Goal: Obtain resource: Obtain resource

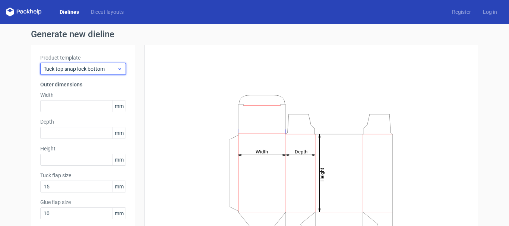
click at [117, 68] on icon at bounding box center [120, 69] width 6 height 6
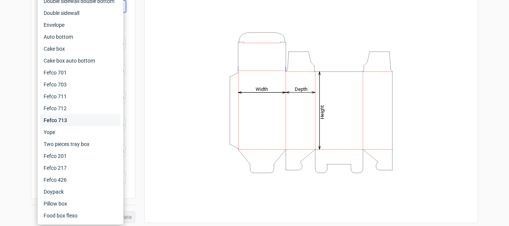
scroll to position [66, 0]
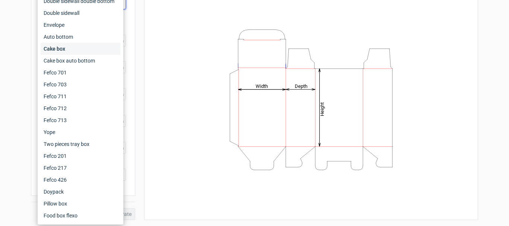
click at [61, 48] on div "Cake box" at bounding box center [81, 49] width 80 height 12
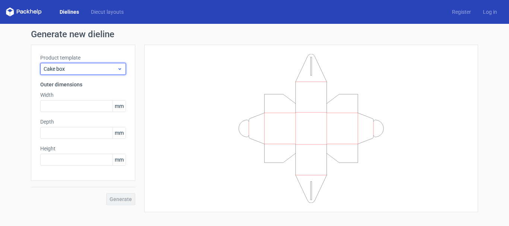
click at [76, 68] on span "Cake box" at bounding box center [80, 68] width 73 height 7
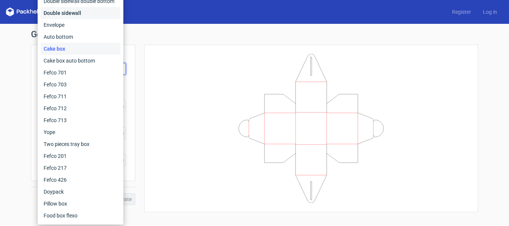
click at [81, 15] on div "Double sidewall" at bounding box center [81, 13] width 80 height 12
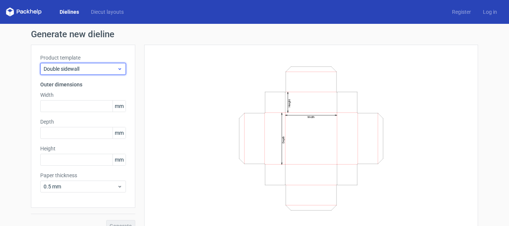
click at [82, 69] on span "Double sidewall" at bounding box center [80, 68] width 73 height 7
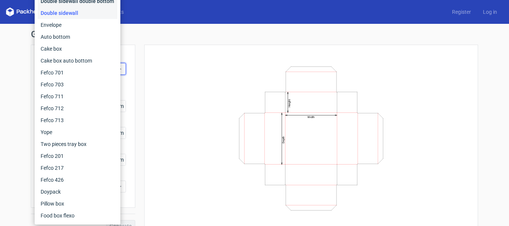
click at [85, 1] on div "Double sidewall double bottom" at bounding box center [78, 1] width 80 height 12
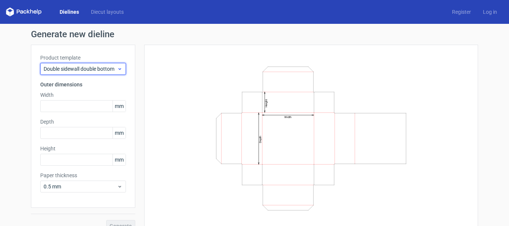
click at [105, 67] on span "Double sidewall double bottom" at bounding box center [80, 68] width 73 height 7
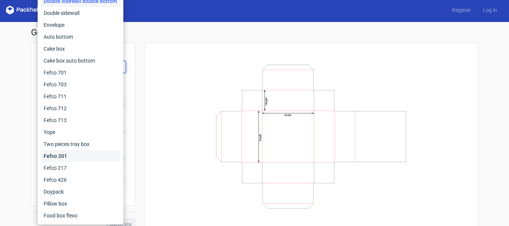
scroll to position [12, 0]
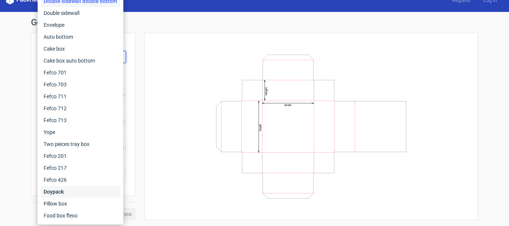
click at [55, 191] on div "Doypack" at bounding box center [81, 192] width 80 height 12
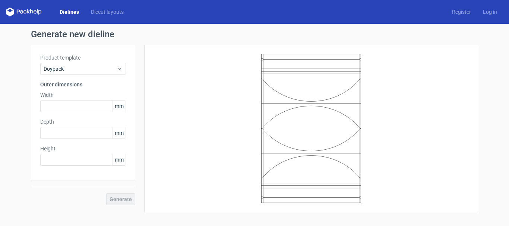
click at [74, 12] on link "Dielines" at bounding box center [69, 11] width 31 height 7
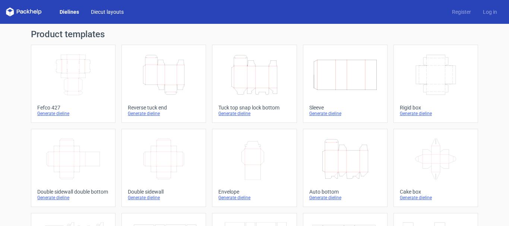
click at [101, 10] on link "Diecut layouts" at bounding box center [107, 11] width 45 height 7
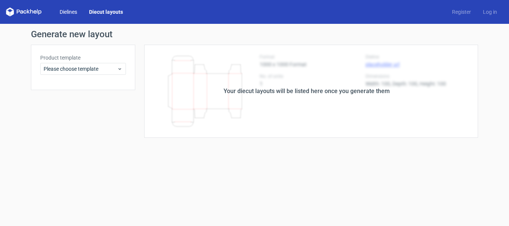
click at [74, 12] on link "Dielines" at bounding box center [68, 11] width 29 height 7
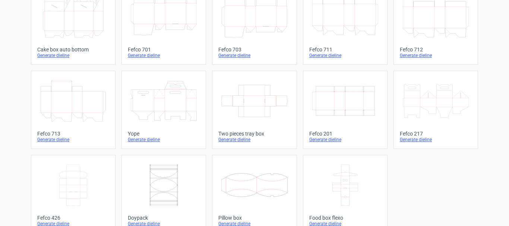
scroll to position [239, 0]
